Goal: Task Accomplishment & Management: Complete application form

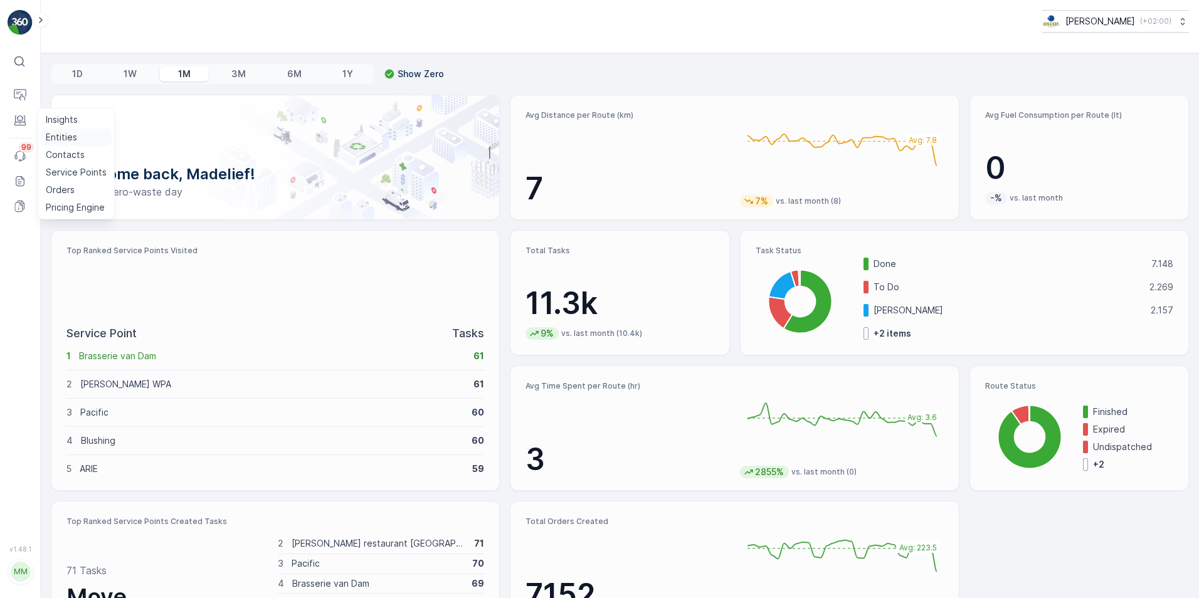
click at [71, 138] on p "Entities" at bounding box center [61, 137] width 31 height 13
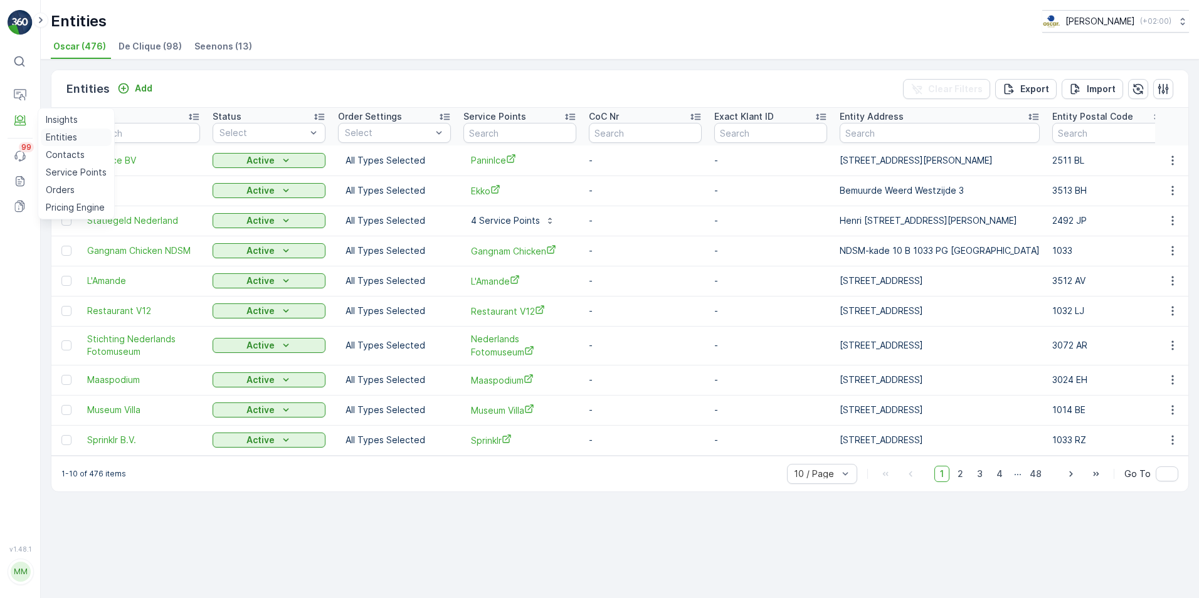
click at [57, 135] on p "Entities" at bounding box center [61, 137] width 31 height 13
click at [129, 92] on div "Add" at bounding box center [134, 88] width 35 height 13
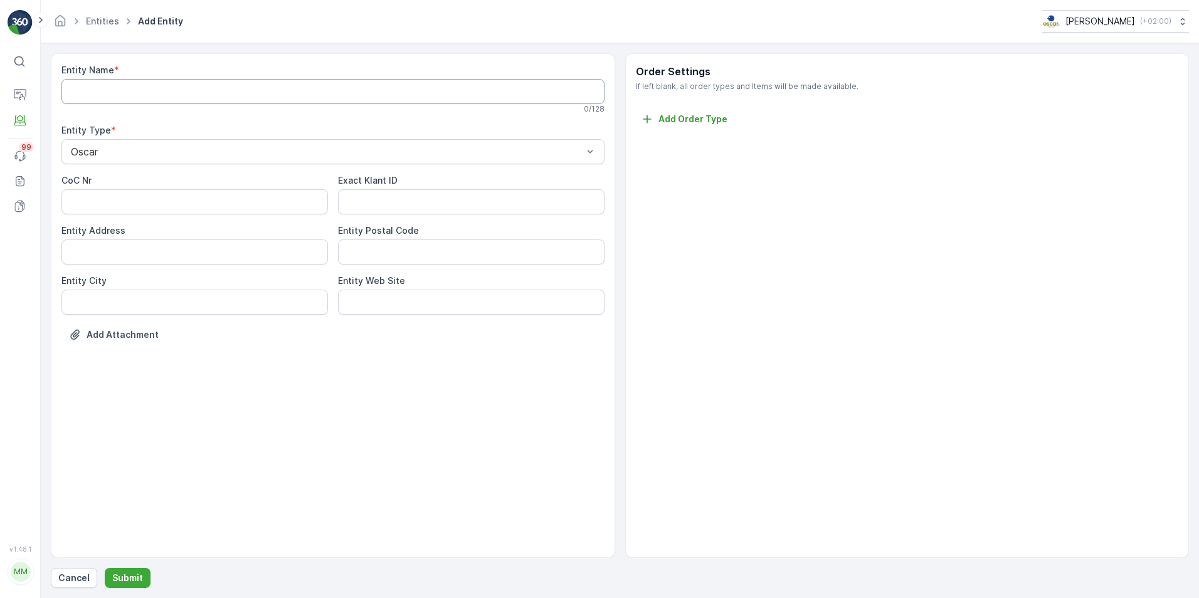
click at [297, 94] on Name "Entity Name" at bounding box center [332, 91] width 543 height 25
type Name "Scheltema"
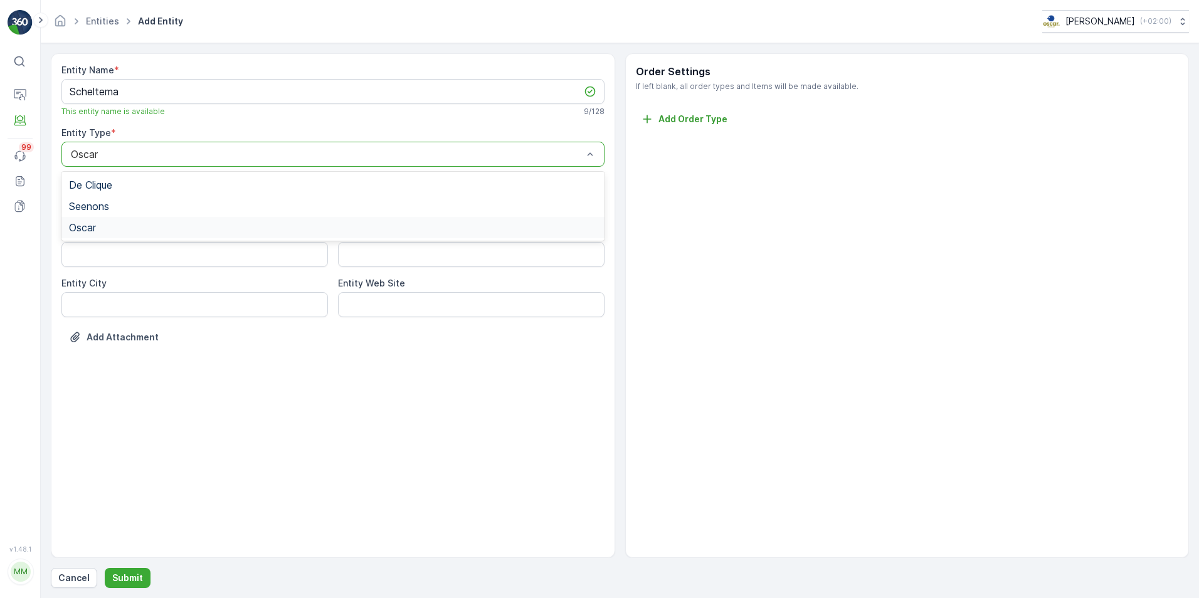
click at [132, 231] on div "Oscar" at bounding box center [333, 227] width 528 height 11
click at [228, 261] on Address "Entity Address" at bounding box center [194, 254] width 266 height 25
click at [378, 209] on ID "Exact Klant ID" at bounding box center [471, 204] width 266 height 25
click at [286, 260] on Address "Entity Address" at bounding box center [194, 254] width 266 height 25
click at [181, 257] on Address "Entity Address" at bounding box center [194, 254] width 266 height 25
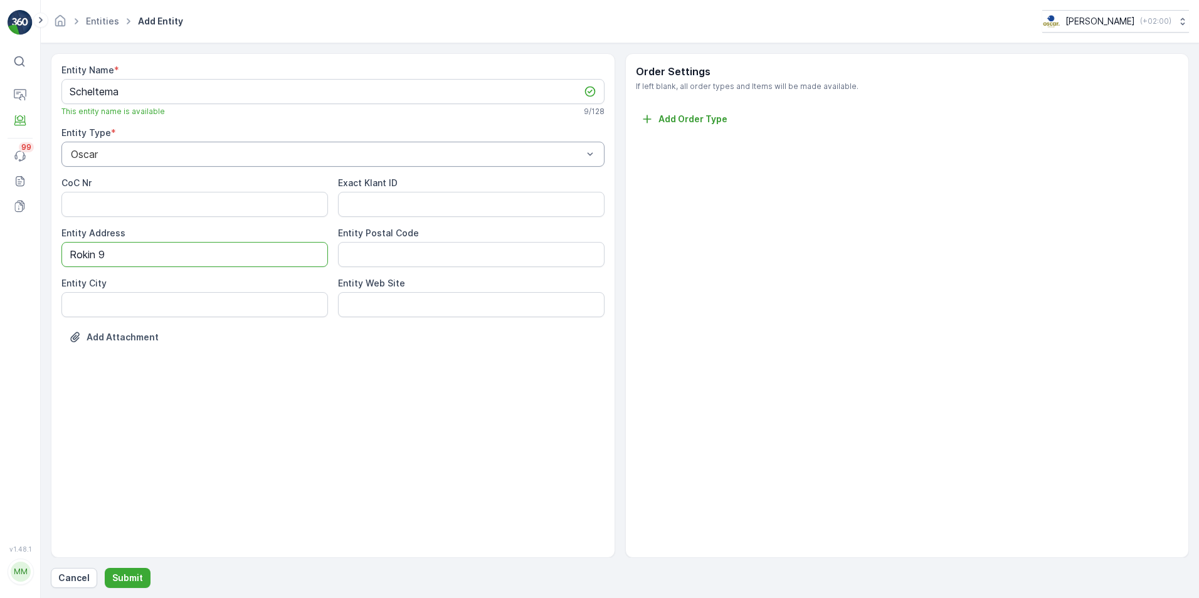
type Address "Rokin 9"
type Code "1012KK"
type City "[GEOGRAPHIC_DATA]"
click at [135, 577] on p "Submit" at bounding box center [127, 578] width 31 height 13
click at [389, 154] on div at bounding box center [327, 154] width 514 height 11
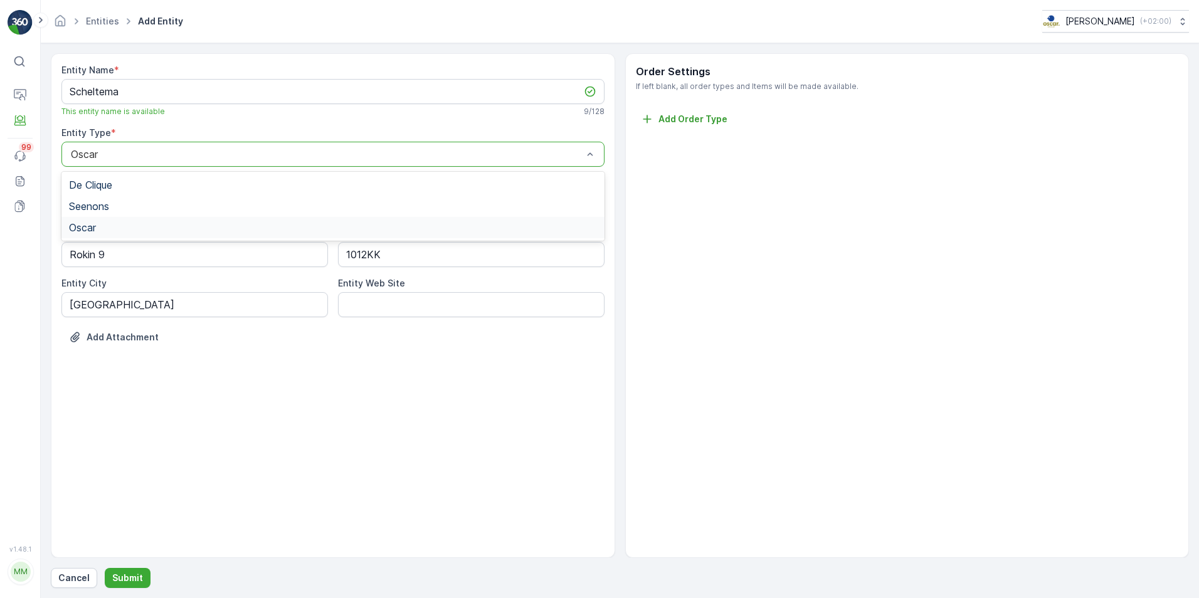
click at [391, 232] on div "Oscar" at bounding box center [333, 227] width 528 height 11
click at [140, 583] on button "Submit" at bounding box center [128, 578] width 46 height 20
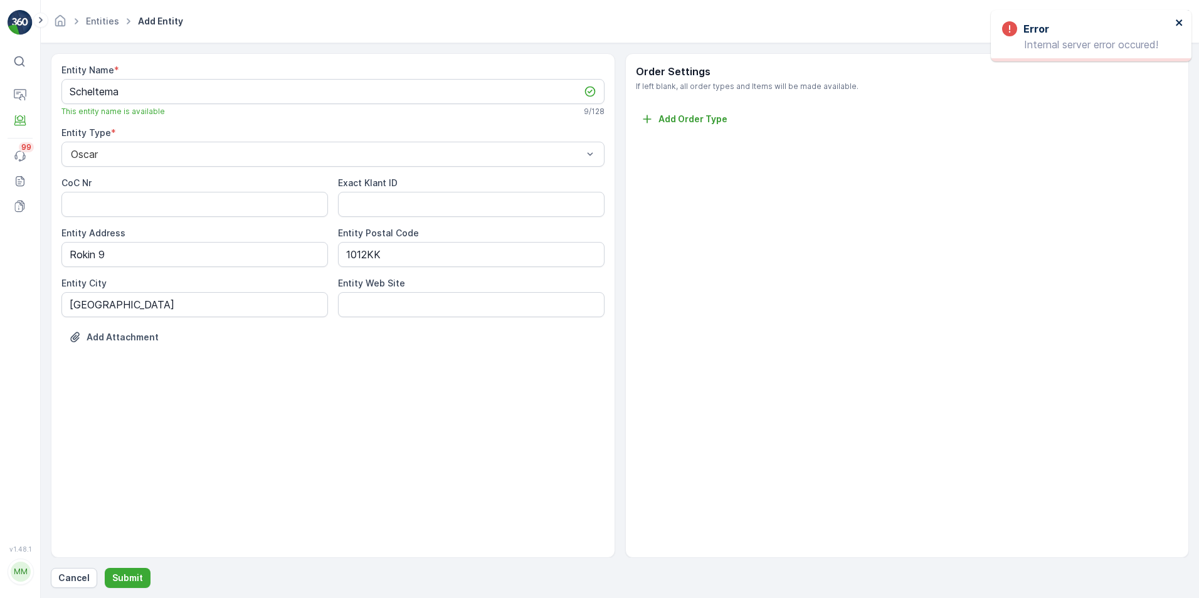
click at [1178, 24] on icon "close" at bounding box center [1179, 22] width 6 height 6
click at [27, 125] on button "Engagement" at bounding box center [20, 120] width 25 height 25
click at [71, 578] on p "Cancel" at bounding box center [73, 578] width 31 height 13
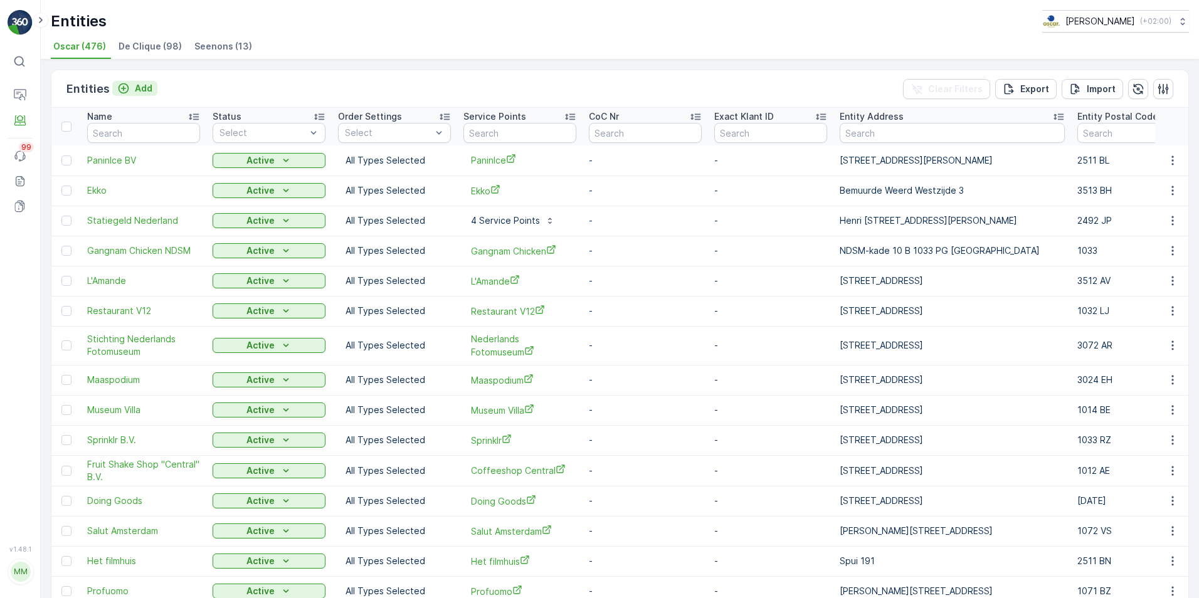
click at [135, 85] on p "Add" at bounding box center [144, 88] width 18 height 13
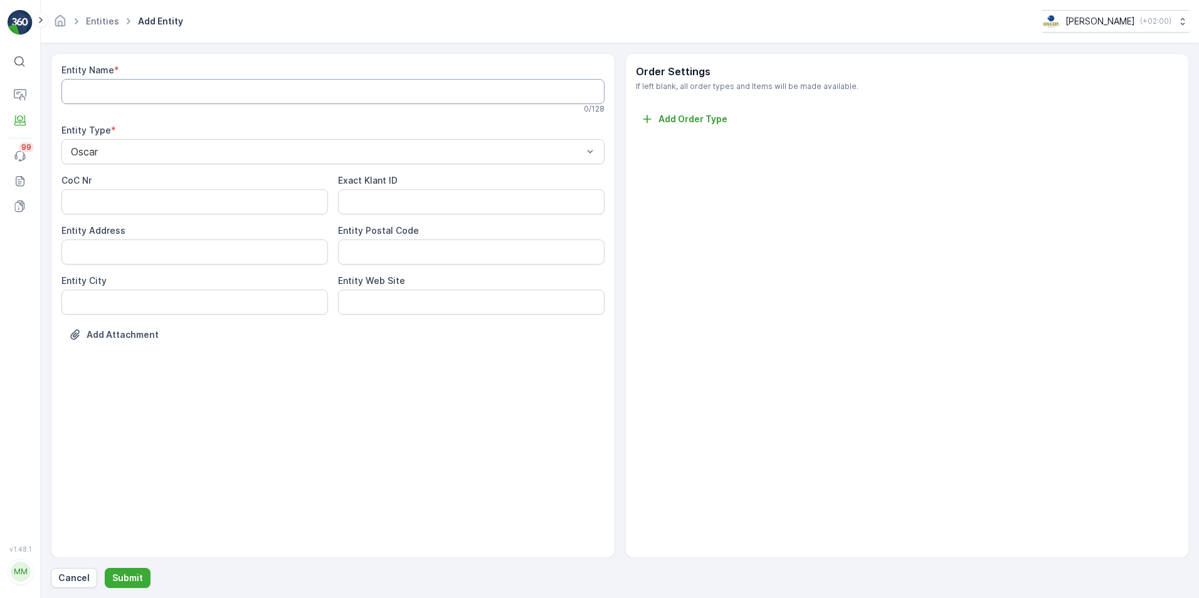
click at [163, 85] on Name "Entity Name" at bounding box center [332, 91] width 543 height 25
type Name "Scheltema"
click at [151, 268] on div "CoC Nr Exact Klant ID Entity Address Entity Postal Code Entity City Entity Web …" at bounding box center [332, 247] width 543 height 140
click at [149, 250] on Address "Entity Address" at bounding box center [194, 254] width 266 height 25
type Address "Rokin 9"
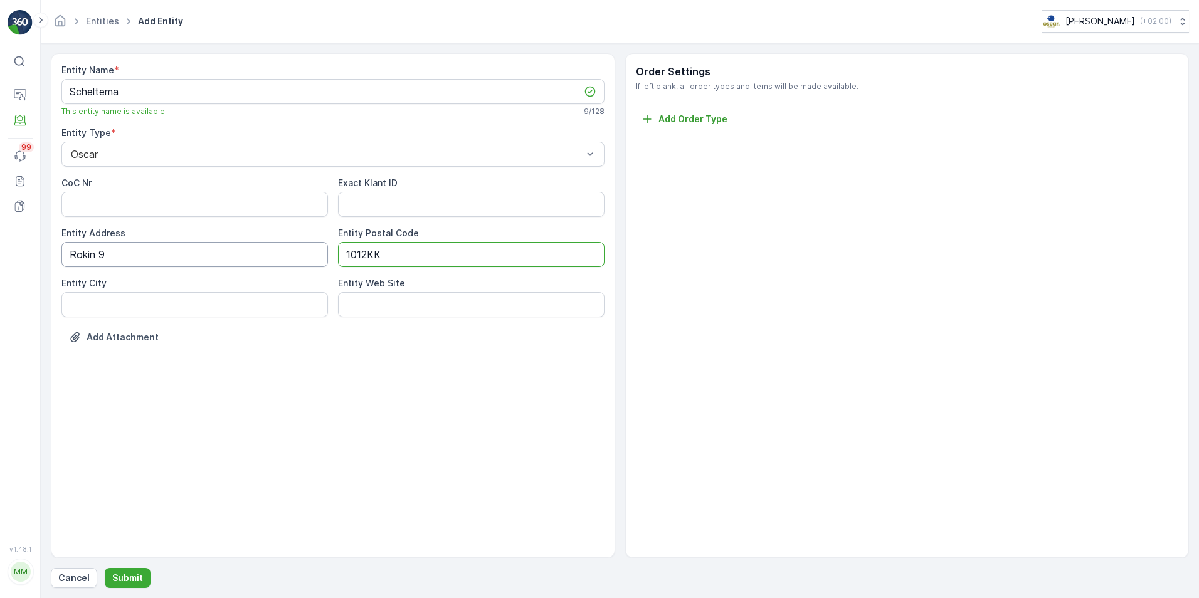
type Code "1012KK"
type City "[GEOGRAPHIC_DATA]"
click at [319, 363] on div "Entity Name * Scheltema This entity name is available 9 / 128 Entity Type * Osc…" at bounding box center [333, 305] width 564 height 505
click at [125, 584] on p "Submit" at bounding box center [127, 578] width 31 height 13
click at [1048, 49] on p "Internal server error occured!" at bounding box center [1086, 44] width 169 height 11
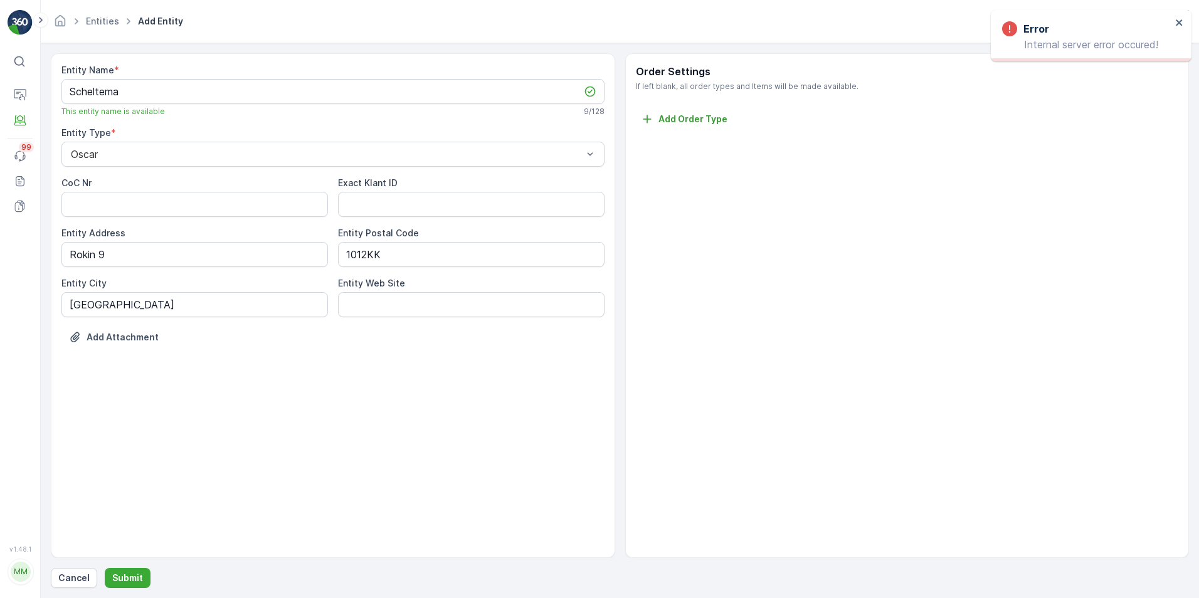
click at [1011, 23] on icon at bounding box center [1009, 28] width 15 height 15
click at [1178, 18] on div "Error Internal server error occured!" at bounding box center [1091, 35] width 201 height 51
drag, startPoint x: 1178, startPoint y: 18, endPoint x: 1027, endPoint y: 117, distance: 180.3
click at [993, 154] on div "Order Settings If left blank, all order types and Items will be made available.…" at bounding box center [907, 305] width 564 height 505
click at [1177, 21] on icon "close" at bounding box center [1179, 22] width 6 height 6
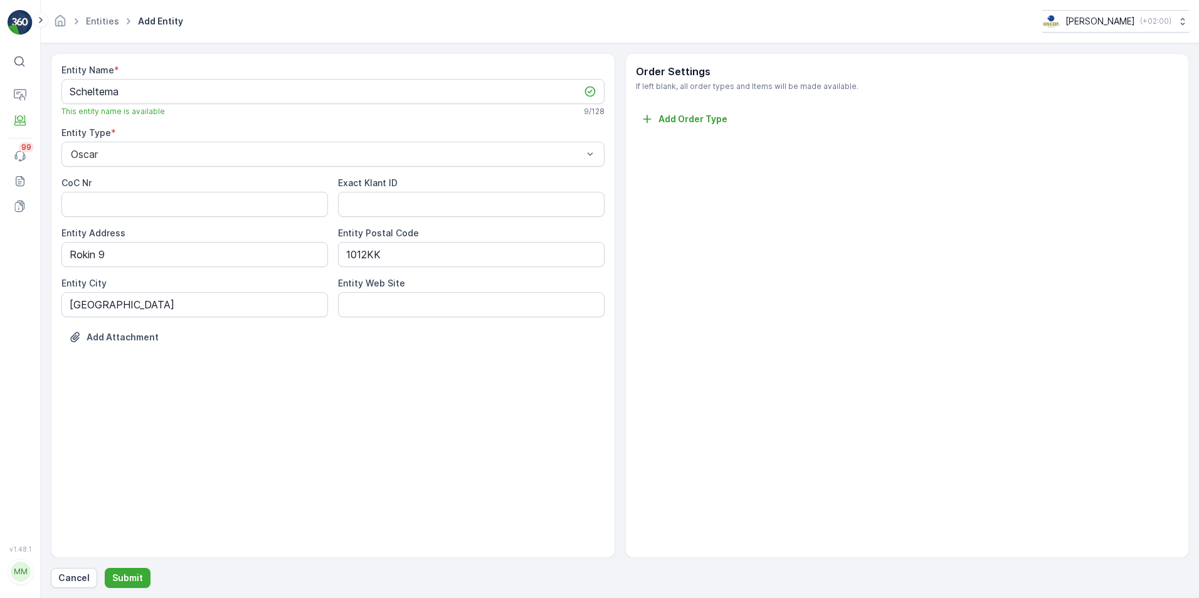
click at [14, 63] on icon at bounding box center [19, 61] width 13 height 13
click at [71, 578] on p "Cancel" at bounding box center [73, 578] width 31 height 13
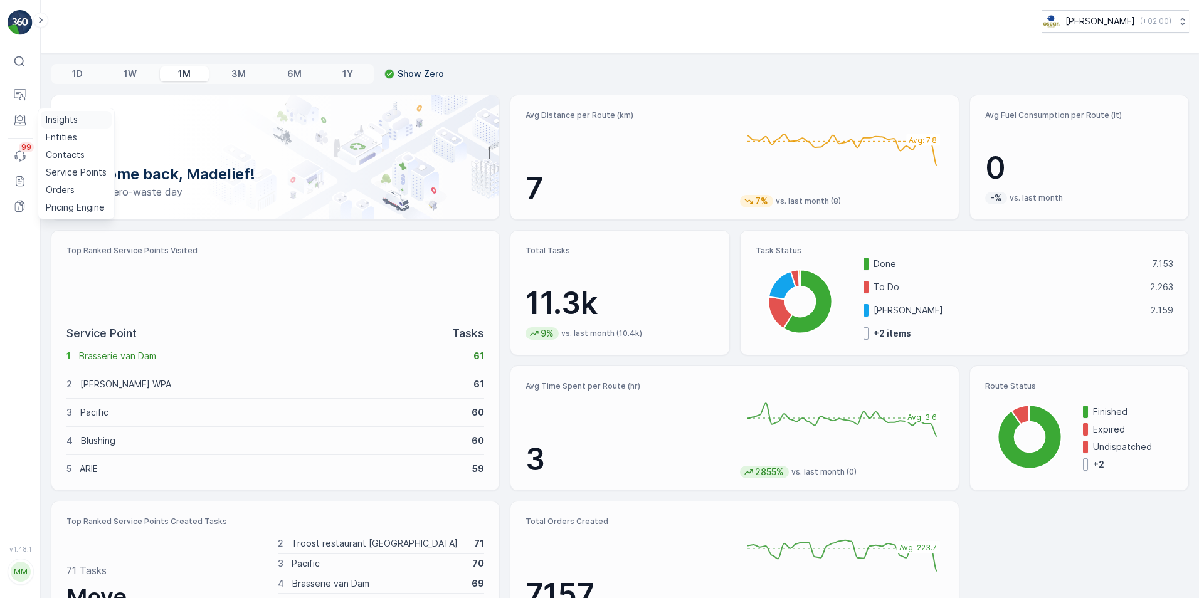
click at [72, 119] on p "Insights" at bounding box center [62, 119] width 32 height 13
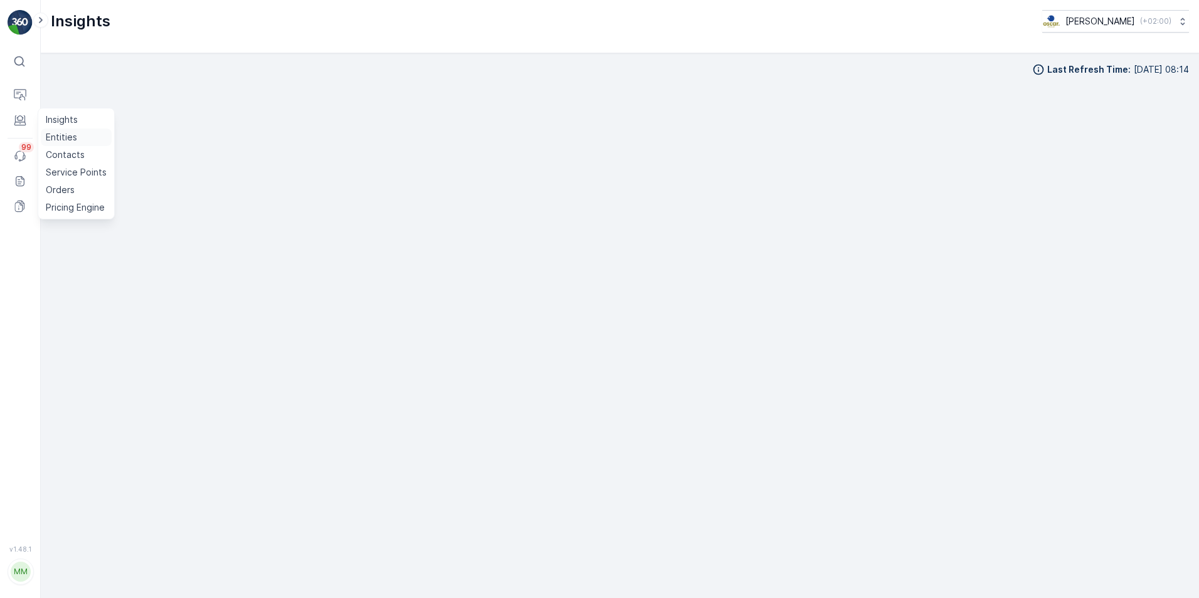
click at [60, 134] on p "Entities" at bounding box center [61, 137] width 31 height 13
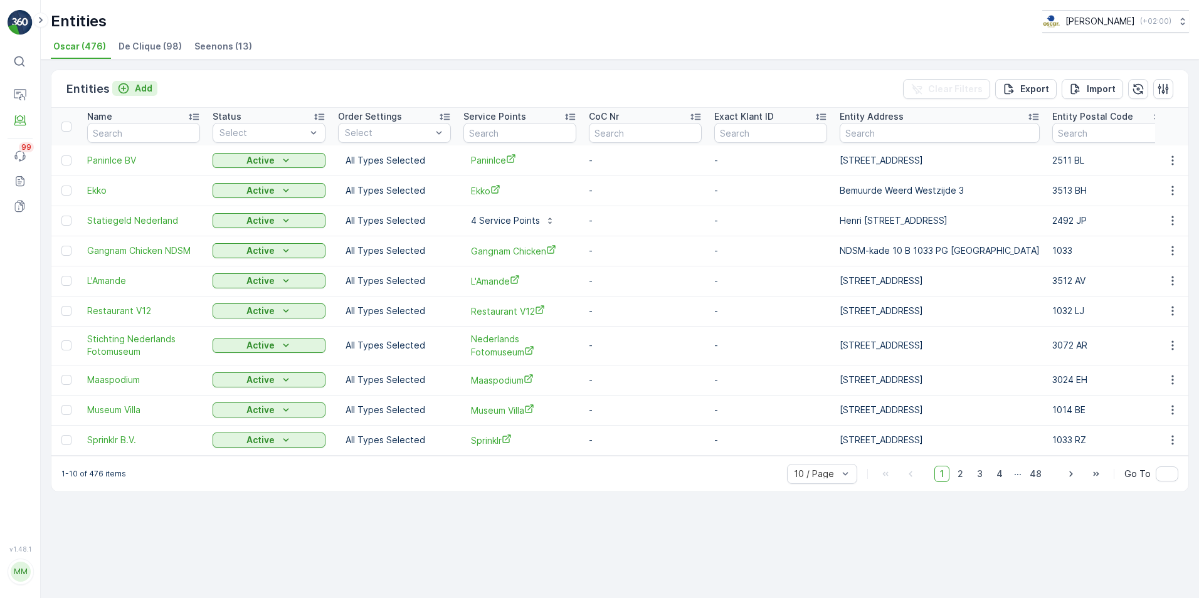
click at [140, 88] on p "Add" at bounding box center [144, 88] width 18 height 13
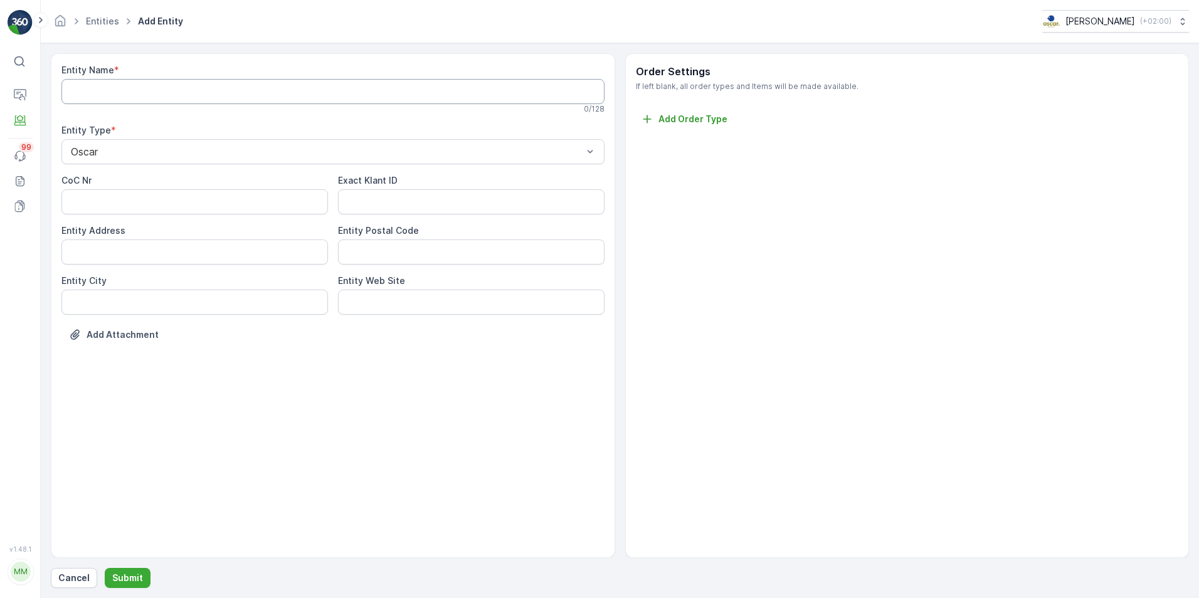
click at [149, 92] on Name "Entity Name" at bounding box center [332, 91] width 543 height 25
type Name "Scheltema"
click at [268, 255] on Address "Entity Address" at bounding box center [194, 254] width 266 height 25
type Address "Rokin 9"
type Code "1012KK"
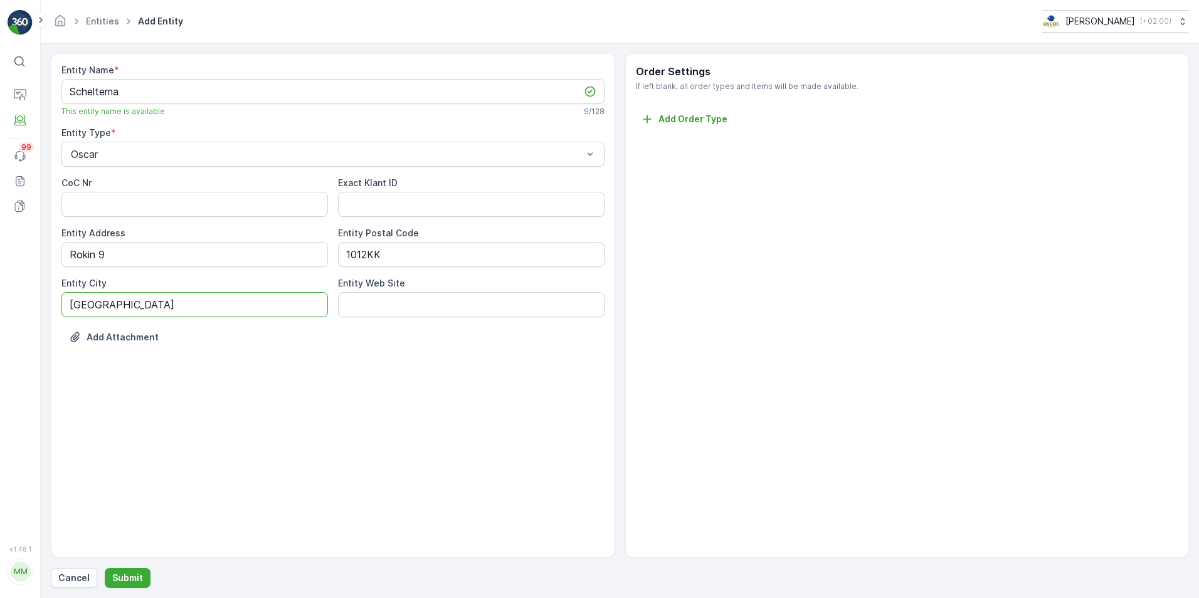
type City "[GEOGRAPHIC_DATA]"
click at [352, 357] on div "Add Attachment" at bounding box center [332, 344] width 543 height 35
click at [131, 579] on p "Submit" at bounding box center [127, 578] width 31 height 13
click at [1179, 16] on div "Error Internal server error occured!" at bounding box center [1091, 35] width 201 height 51
click at [698, 120] on p "Add Order Type" at bounding box center [692, 119] width 69 height 13
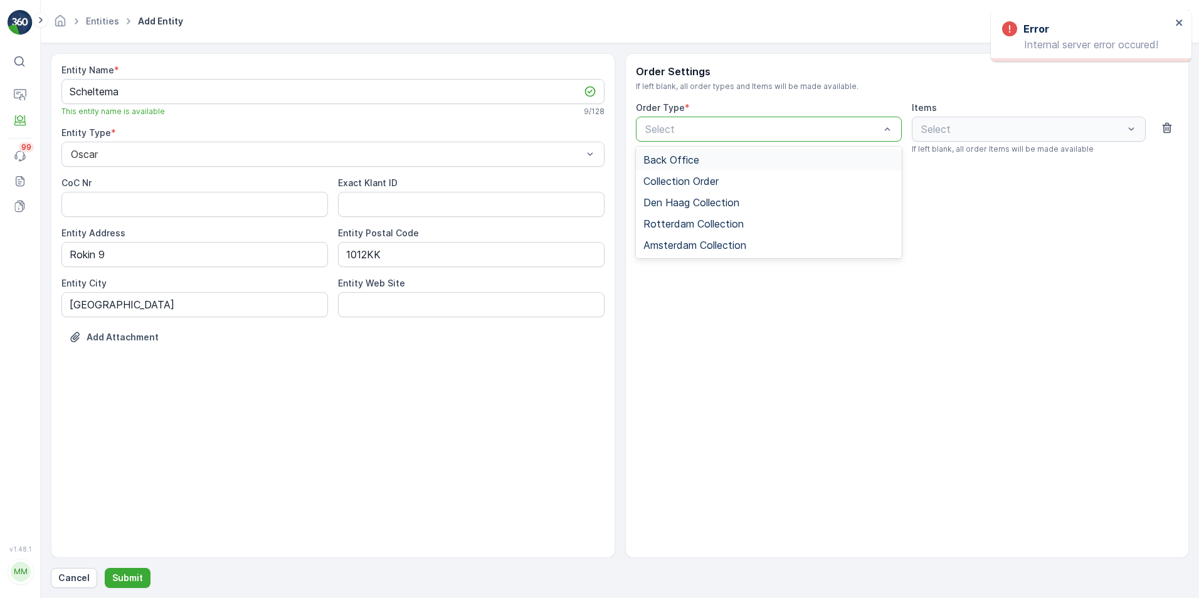
click at [698, 120] on div "Select" at bounding box center [769, 129] width 266 height 25
click at [729, 242] on span "Amsterdam Collection" at bounding box center [694, 245] width 103 height 11
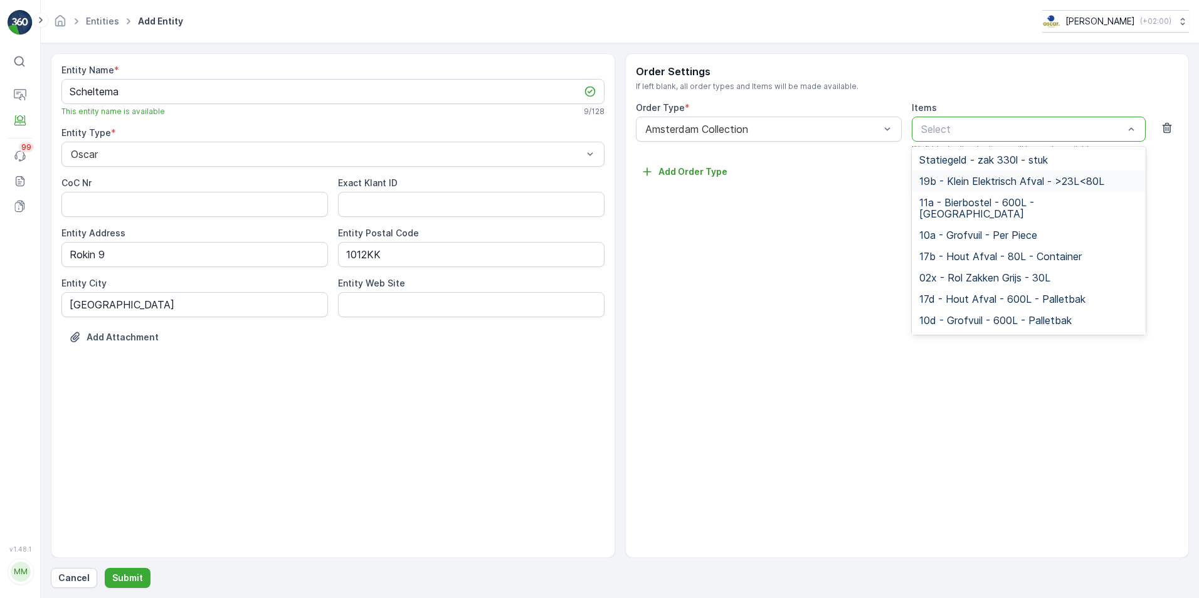
click at [863, 178] on div "Add Order Type" at bounding box center [907, 172] width 543 height 16
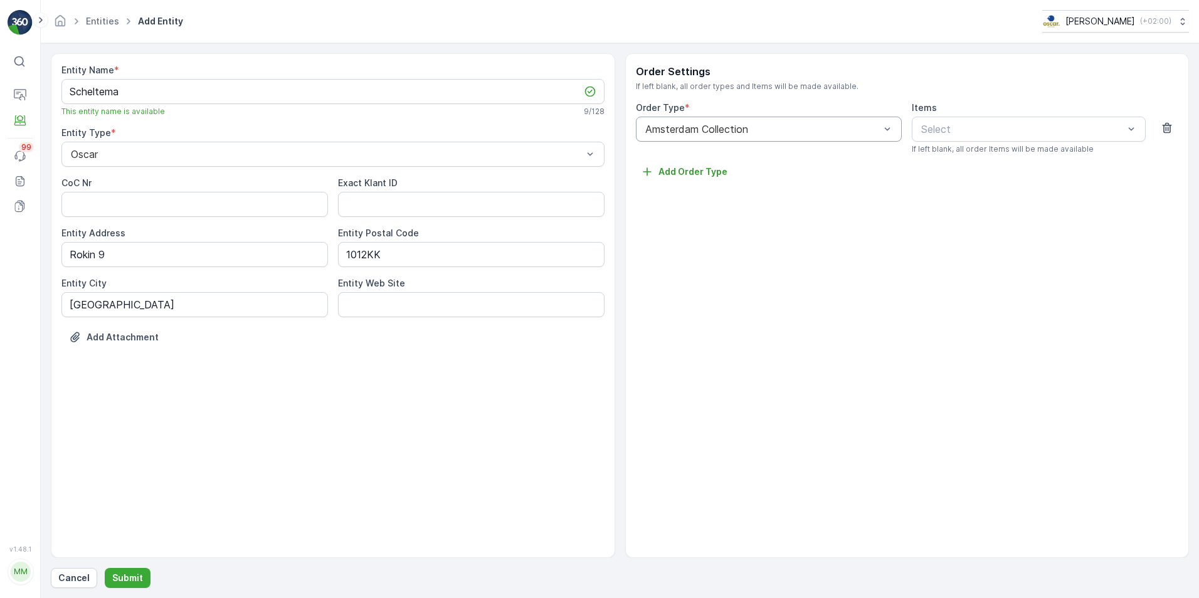
click at [806, 134] on div at bounding box center [763, 129] width 238 height 11
click at [777, 282] on div "Order Settings If left blank, all order types and Items will be made available.…" at bounding box center [907, 305] width 564 height 505
click at [1167, 127] on icon "button" at bounding box center [1167, 128] width 13 height 13
click at [114, 577] on p "Submit" at bounding box center [127, 578] width 31 height 13
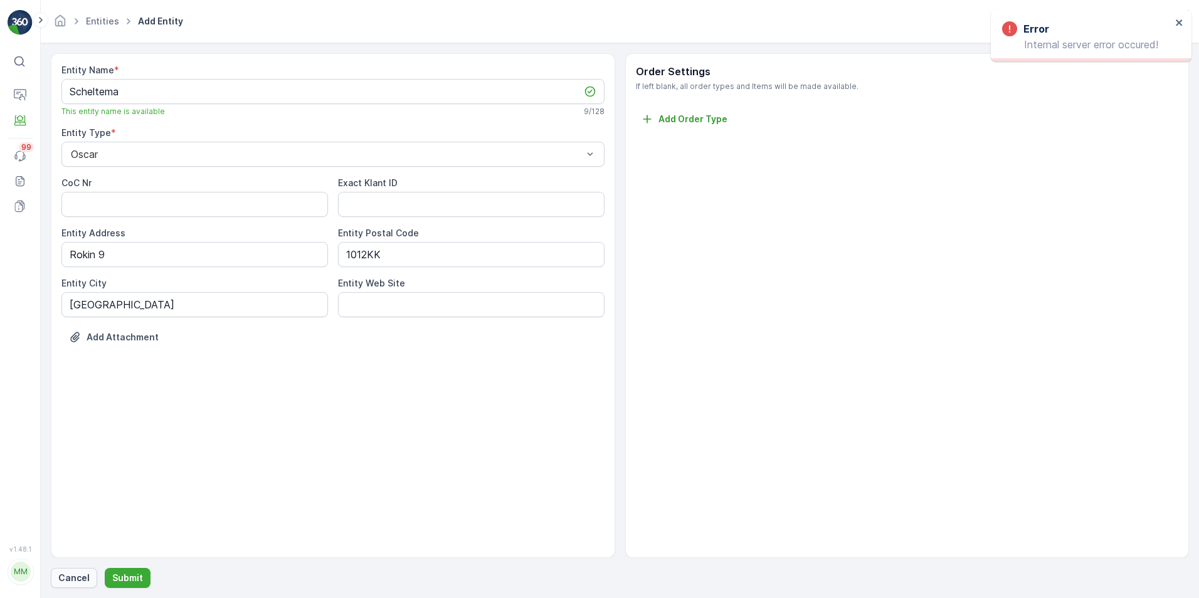
click at [82, 574] on p "Cancel" at bounding box center [73, 578] width 31 height 13
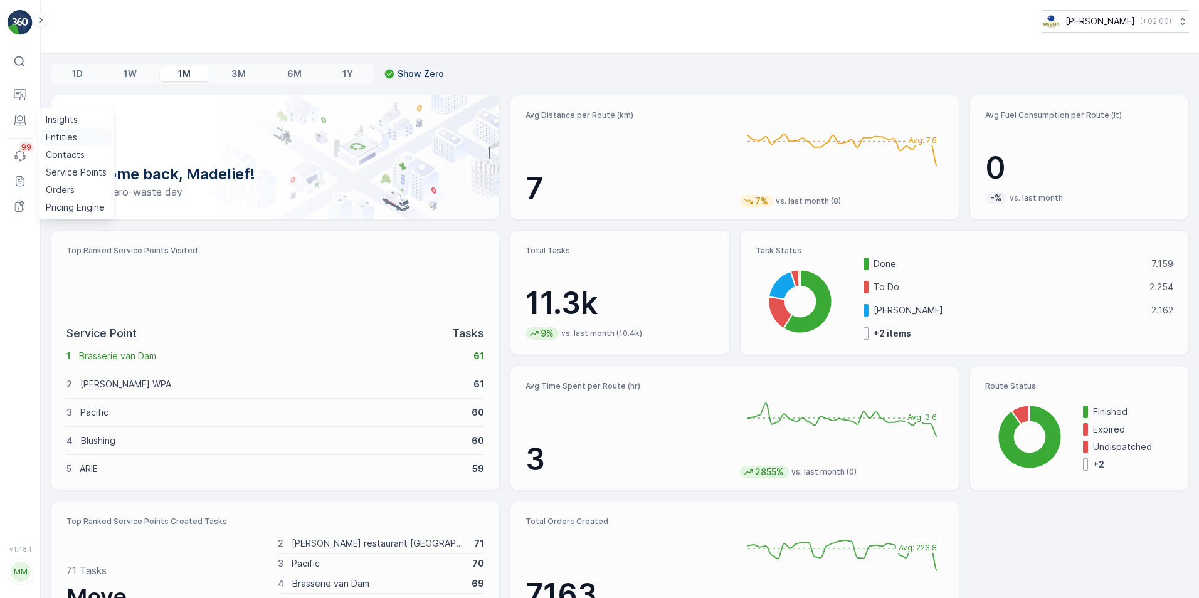
click at [66, 135] on p "Entities" at bounding box center [61, 137] width 31 height 13
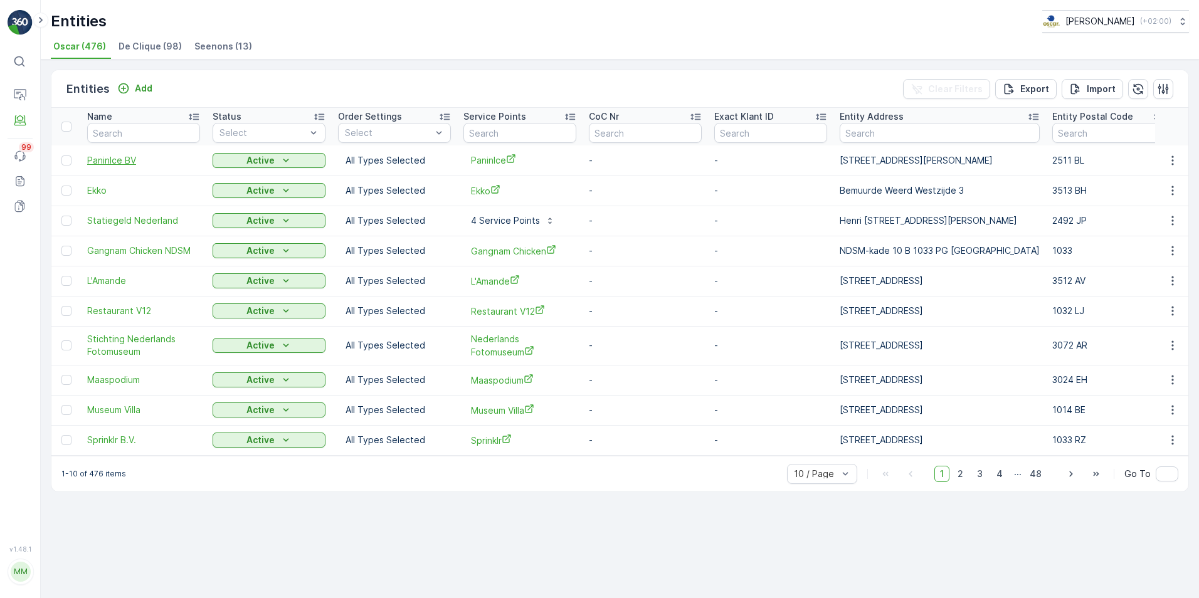
click at [109, 162] on span "PaninIce BV" at bounding box center [143, 160] width 113 height 13
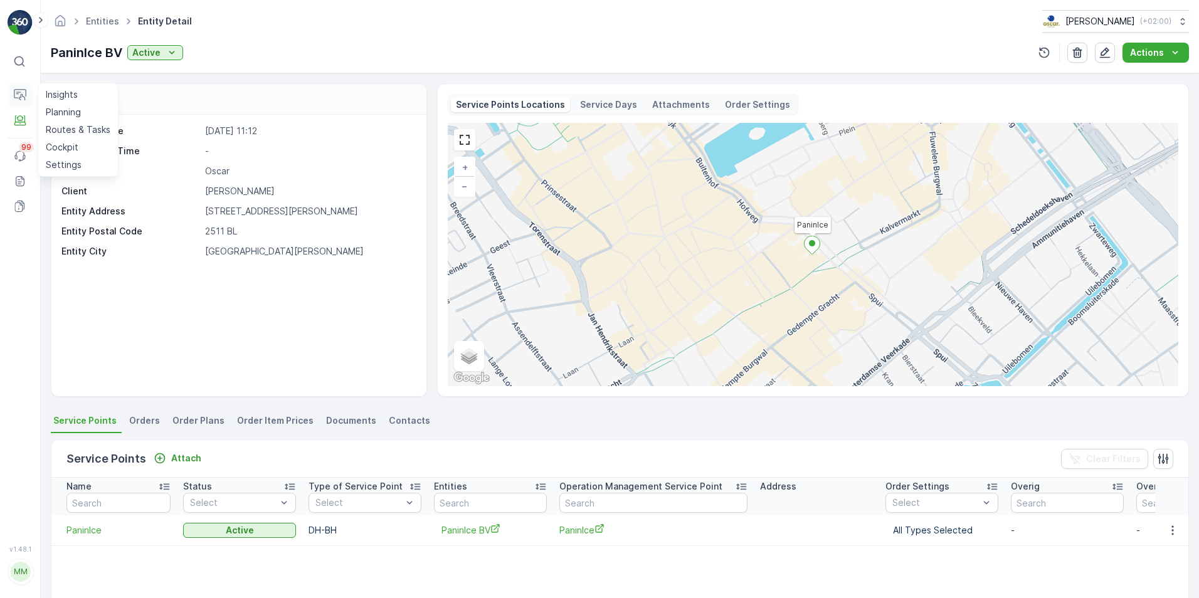
click at [26, 92] on icon at bounding box center [20, 93] width 13 height 9
click at [76, 96] on p "Insights" at bounding box center [62, 94] width 32 height 13
